Goal: Information Seeking & Learning: Learn about a topic

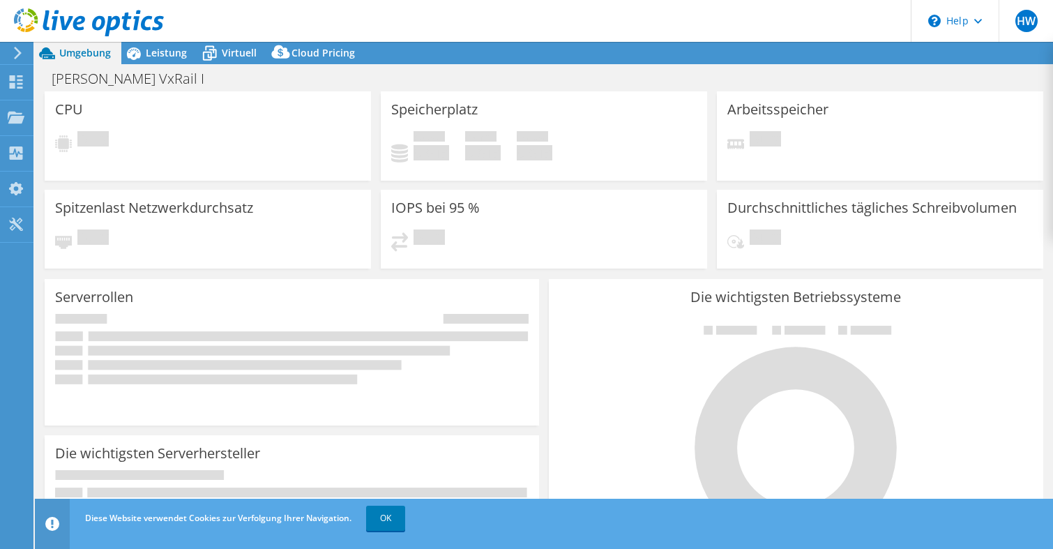
select select "USD"
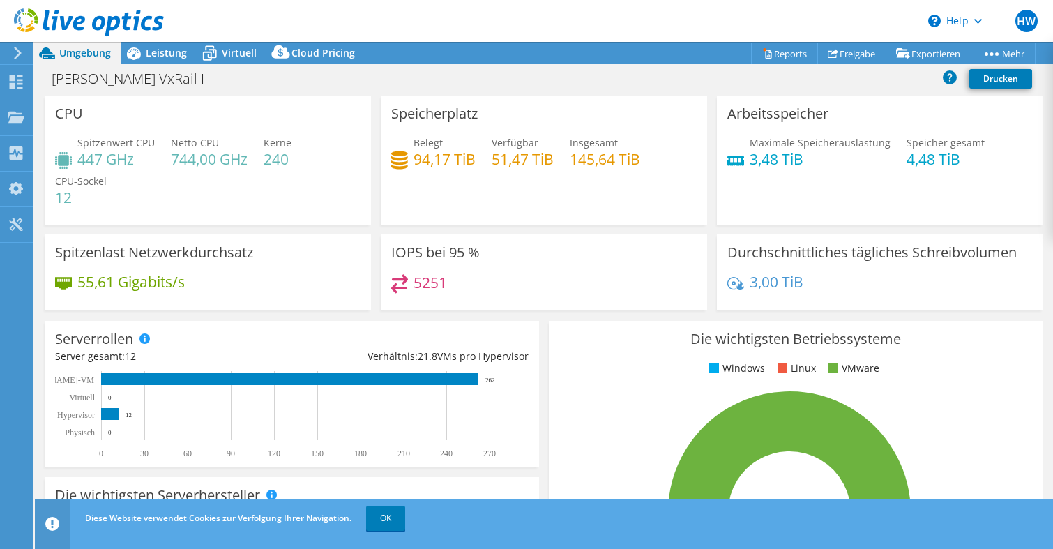
click at [366, 205] on div "CPU Spitzenwert CPU 447 GHz Netto-CPU 744,00 GHz Kerne 240 CPU-Sockel 12" at bounding box center [208, 161] width 326 height 130
click at [70, 24] on icon at bounding box center [89, 22] width 150 height 29
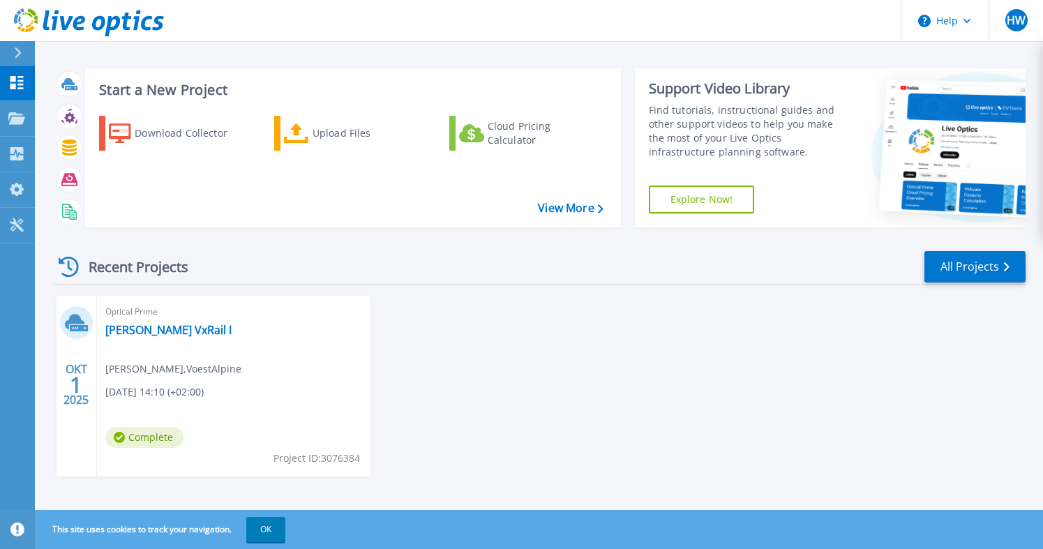
scroll to position [15, 0]
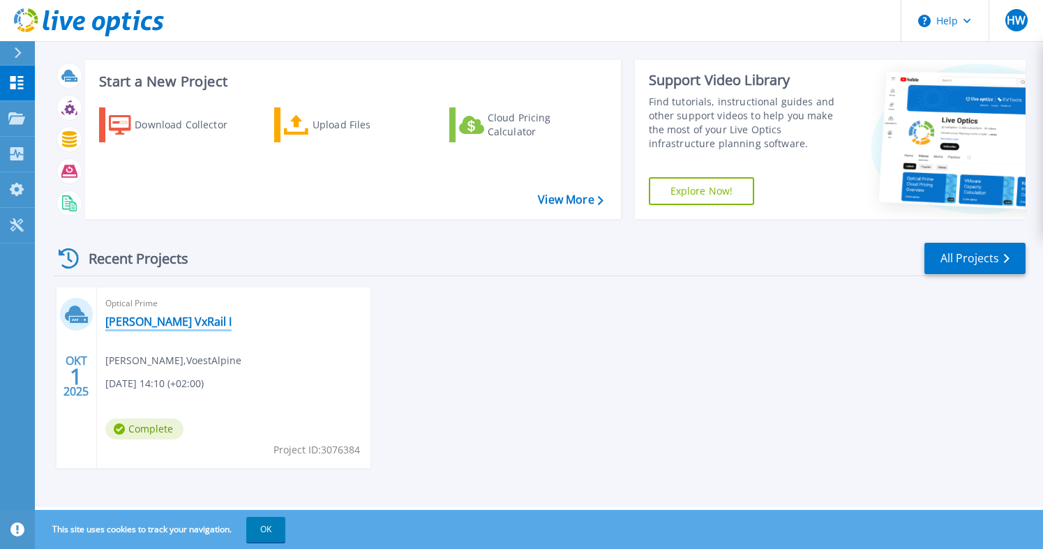
click at [127, 319] on link "[PERSON_NAME] VxRail I" at bounding box center [168, 322] width 126 height 14
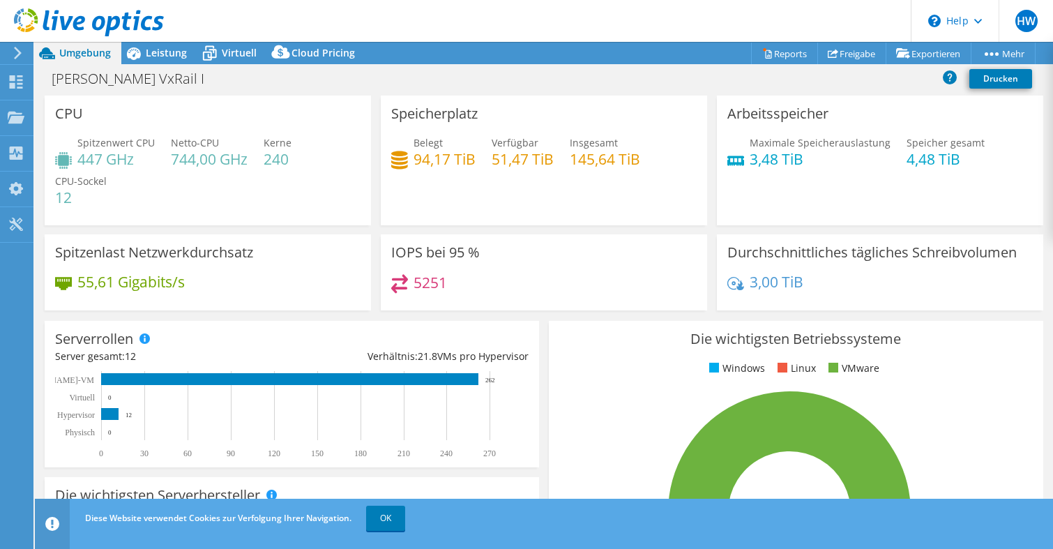
click at [70, 17] on use at bounding box center [89, 22] width 150 height 28
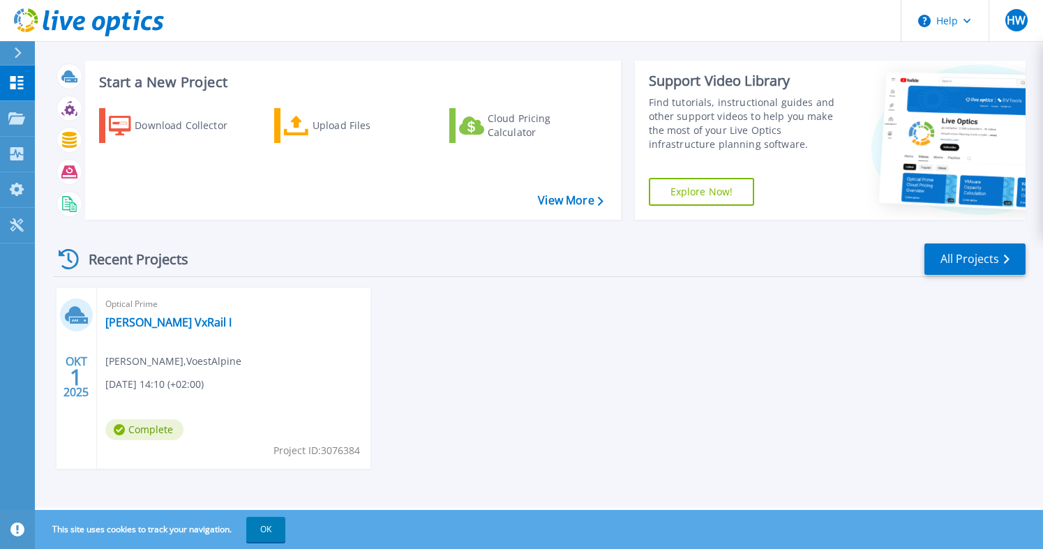
scroll to position [15, 0]
click at [135, 317] on link "[PERSON_NAME] VxRail I" at bounding box center [168, 322] width 126 height 14
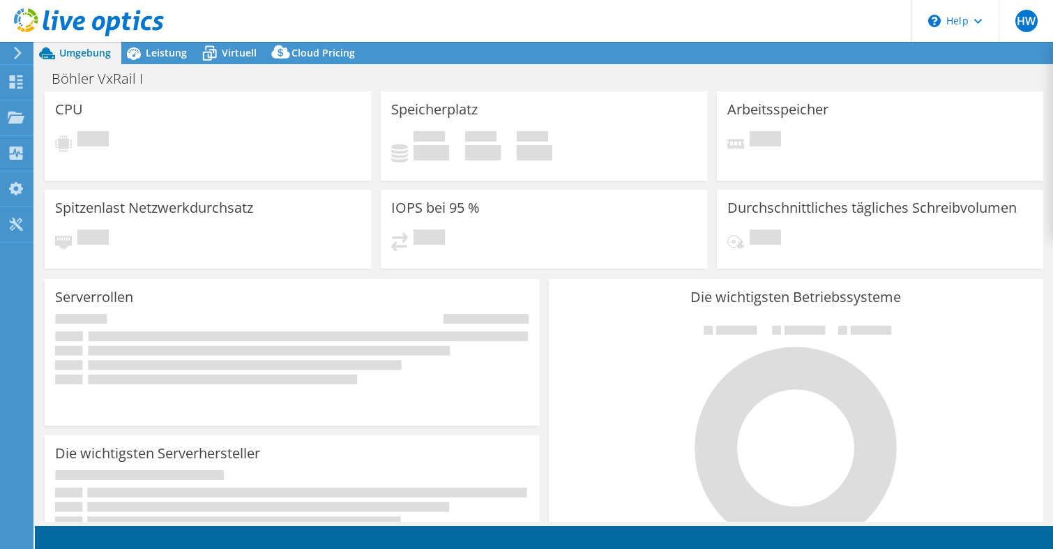
select select "USD"
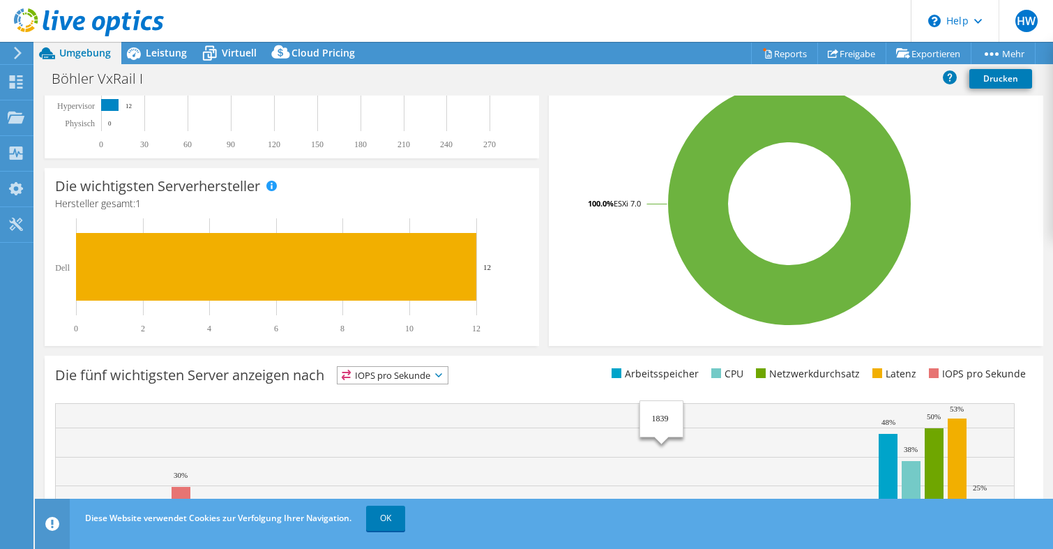
scroll to position [421, 0]
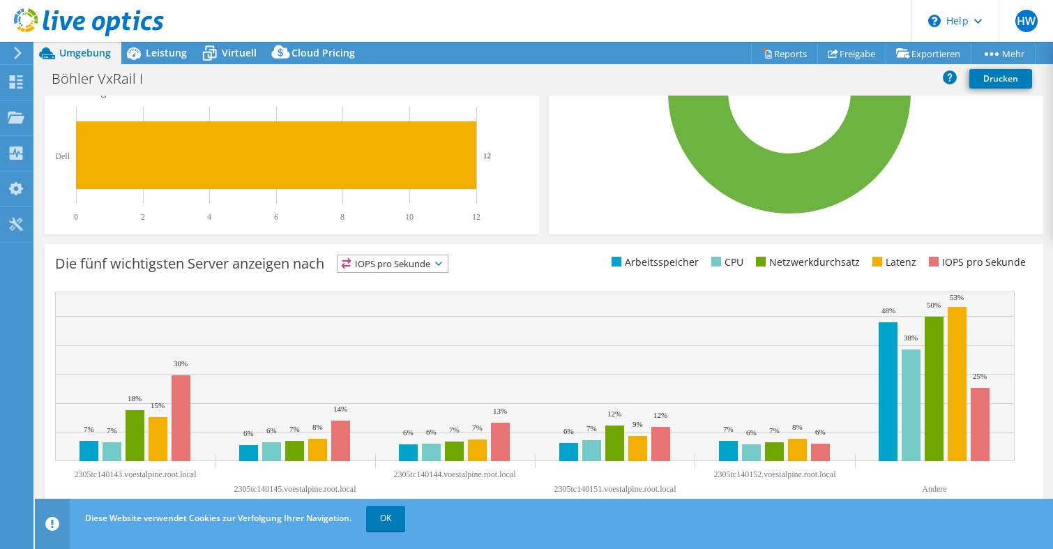
click at [435, 263] on span "IOPS pro Sekunde" at bounding box center [393, 263] width 110 height 17
click at [483, 259] on div "Die fünf wichtigsten Server anzeigen nach IOPS pro Sekunde IOPS pro Sekunde" at bounding box center [299, 266] width 489 height 23
click at [984, 451] on rect at bounding box center [980, 424] width 19 height 73
